Goal: Task Accomplishment & Management: Complete application form

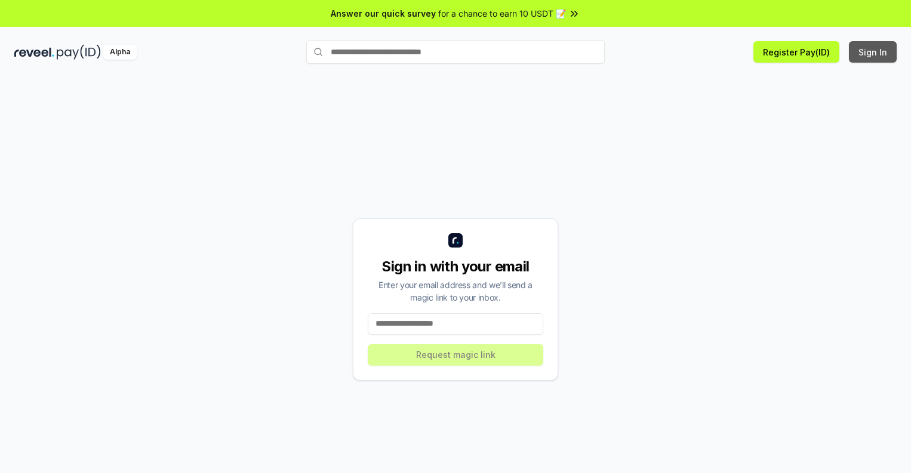
click at [874, 52] on button "Sign In" at bounding box center [873, 51] width 48 height 21
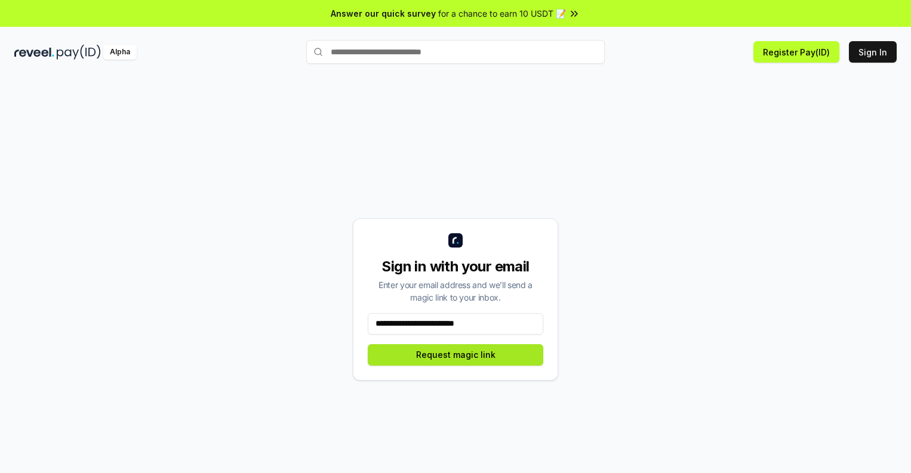
type input "**********"
click at [456, 355] on button "Request magic link" at bounding box center [456, 355] width 176 height 21
